Goal: Transaction & Acquisition: Purchase product/service

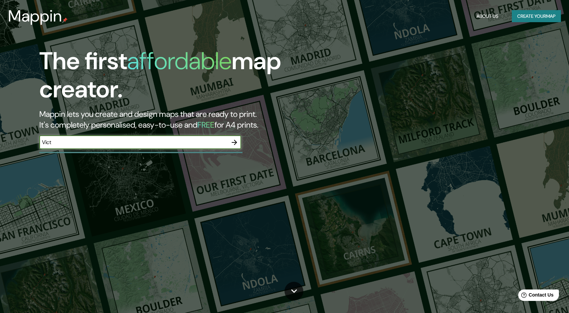
type input "Victoria De Durango, [GEOGRAPHIC_DATA], [GEOGRAPHIC_DATA]"
click at [235, 143] on icon "button" at bounding box center [234, 142] width 5 height 5
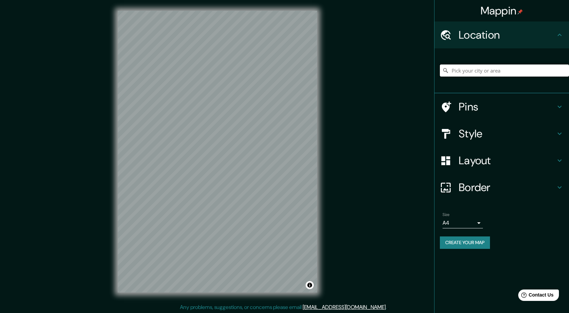
click at [463, 69] on input "Pick your city or area" at bounding box center [504, 71] width 129 height 12
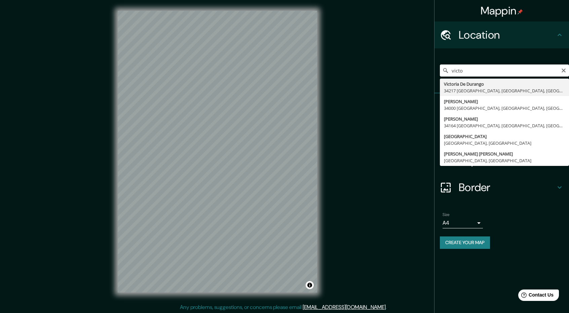
type input "[GEOGRAPHIC_DATA], [GEOGRAPHIC_DATA], [GEOGRAPHIC_DATA]"
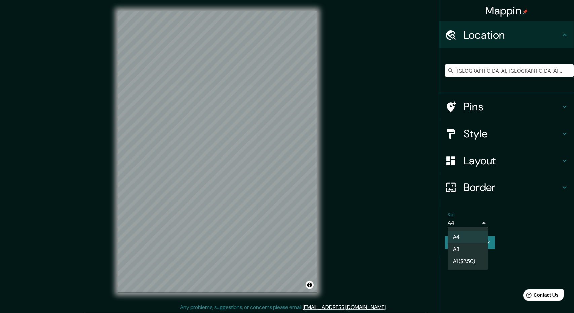
click at [481, 223] on body "Mappin Location [GEOGRAPHIC_DATA] [GEOGRAPHIC_DATA], [GEOGRAPHIC_DATA], [GEOGRA…" at bounding box center [287, 156] width 574 height 313
click at [469, 247] on li "A3" at bounding box center [467, 249] width 40 height 12
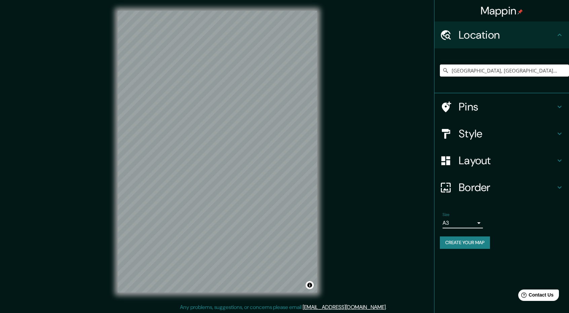
click at [481, 226] on body "Mappin Location [GEOGRAPHIC_DATA] [GEOGRAPHIC_DATA], [GEOGRAPHIC_DATA], [GEOGRA…" at bounding box center [284, 156] width 569 height 313
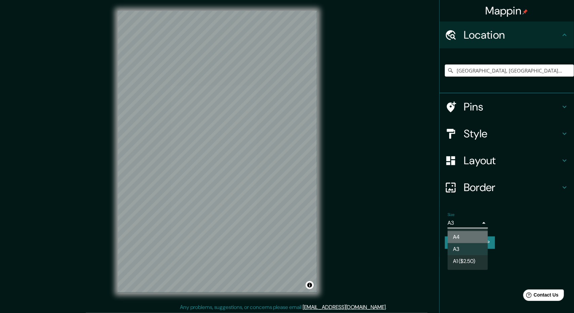
click at [463, 236] on li "A4" at bounding box center [467, 237] width 40 height 12
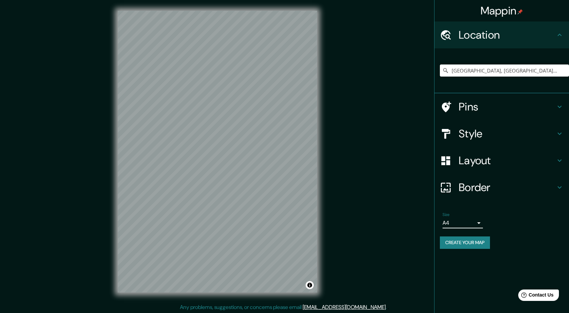
click at [465, 221] on body "Mappin Location [GEOGRAPHIC_DATA] [GEOGRAPHIC_DATA], [GEOGRAPHIC_DATA], [GEOGRA…" at bounding box center [284, 156] width 569 height 313
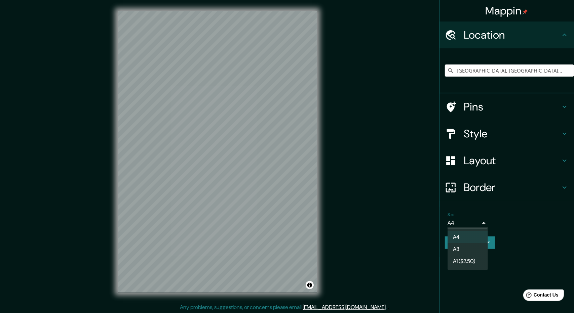
click at [460, 248] on li "A3" at bounding box center [467, 249] width 40 height 12
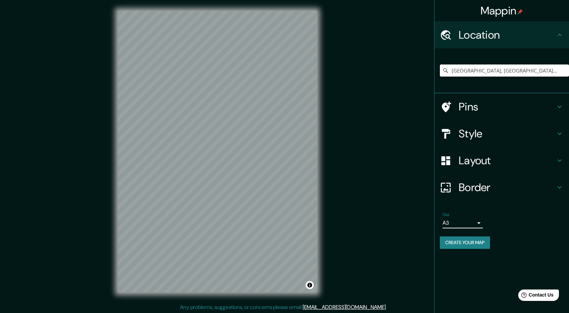
click at [471, 221] on body "Mappin Location [GEOGRAPHIC_DATA] [GEOGRAPHIC_DATA], [GEOGRAPHIC_DATA], [GEOGRA…" at bounding box center [284, 156] width 569 height 313
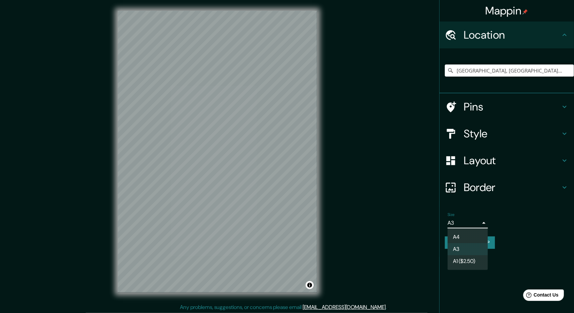
click at [460, 261] on li "A1 ($2.50)" at bounding box center [467, 261] width 40 height 12
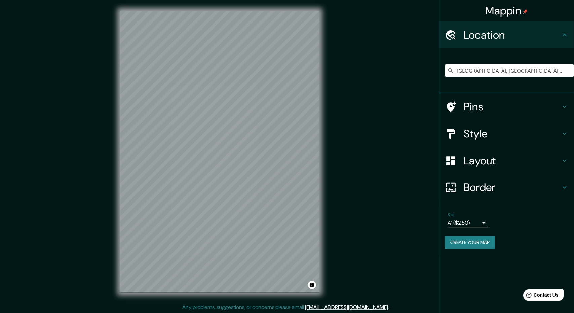
click at [480, 224] on body "Mappin Location [GEOGRAPHIC_DATA] [GEOGRAPHIC_DATA], [GEOGRAPHIC_DATA], [GEOGRA…" at bounding box center [287, 156] width 574 height 313
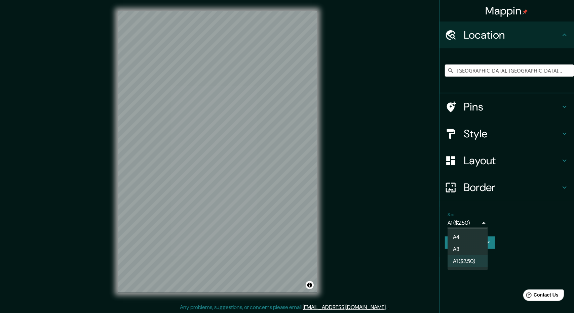
click at [467, 236] on li "A4" at bounding box center [467, 237] width 40 height 12
type input "single"
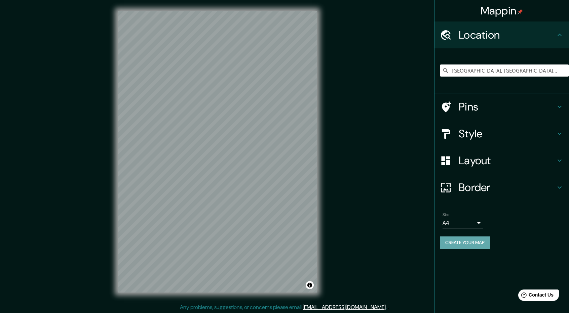
click at [476, 244] on button "Create your map" at bounding box center [465, 243] width 50 height 12
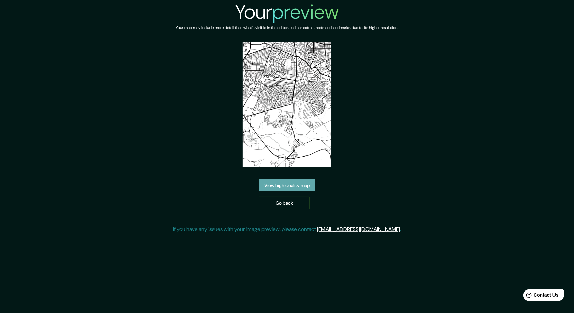
click at [293, 186] on link "View high quality map" at bounding box center [287, 186] width 56 height 12
